Goal: Check status: Check status

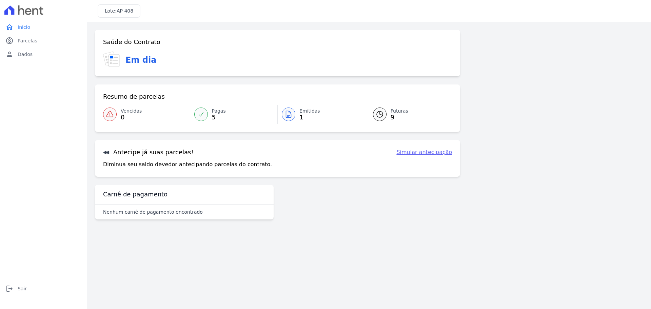
click at [387, 110] on link "Futuras 9" at bounding box center [408, 114] width 87 height 19
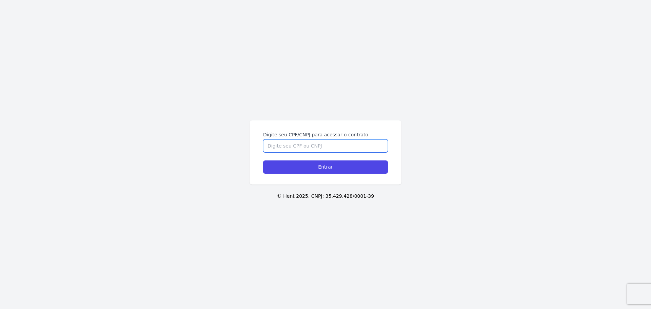
click at [370, 144] on input "Digite seu CPF/CNPJ para acessar o contrato" at bounding box center [325, 145] width 125 height 13
type input "41515606880"
click at [263, 160] on input "Entrar" at bounding box center [325, 166] width 125 height 13
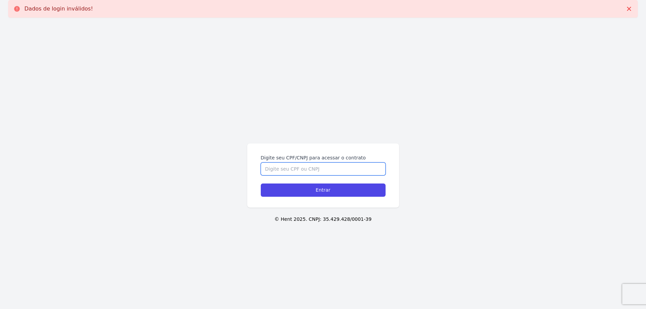
click at [358, 167] on input "Digite seu CPF/CNPJ para acessar o contrato" at bounding box center [323, 168] width 125 height 13
type input "41515606880"
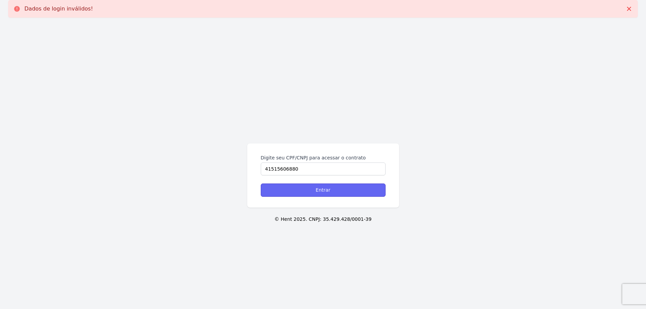
click at [334, 191] on input "Entrar" at bounding box center [323, 189] width 125 height 13
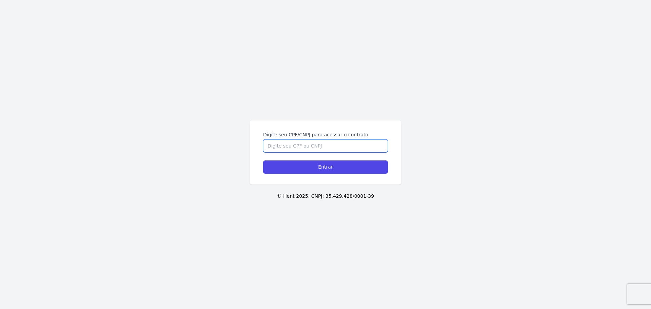
click at [348, 145] on input "Digite seu CPF/CNPJ para acessar o contrato" at bounding box center [325, 145] width 125 height 13
type input "41515606880"
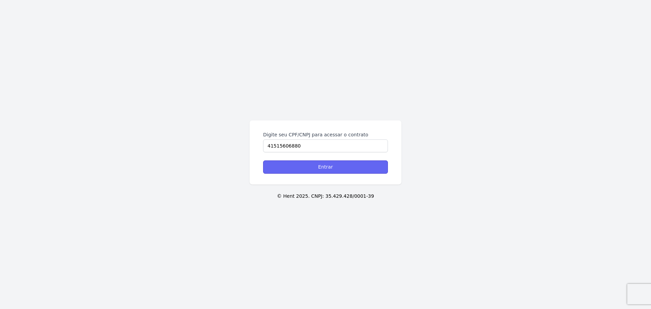
click at [338, 170] on input "Entrar" at bounding box center [325, 166] width 125 height 13
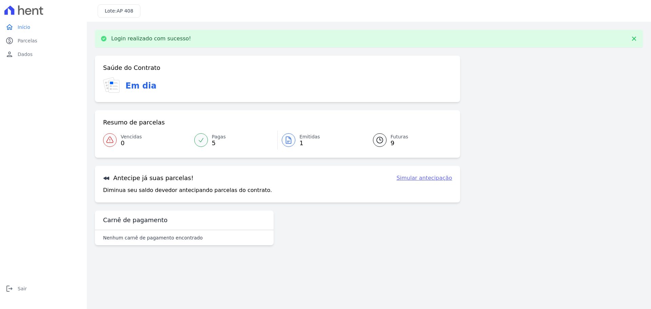
click at [379, 140] on icon at bounding box center [379, 140] width 8 height 8
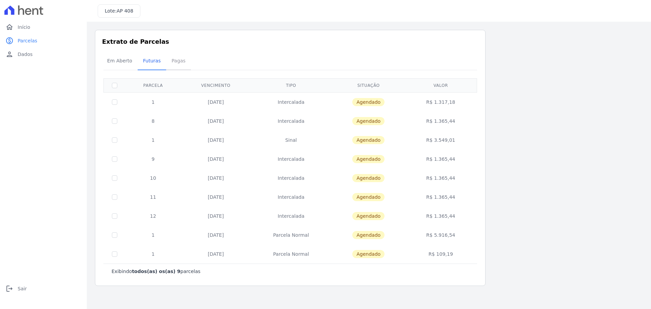
click at [168, 59] on span "Pagas" at bounding box center [178, 61] width 22 height 14
